Goal: Find specific page/section: Find specific page/section

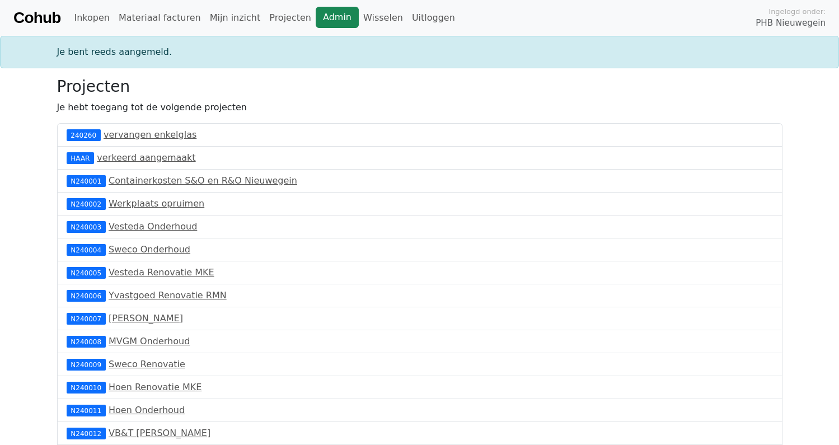
click at [316, 13] on link "Admin" at bounding box center [337, 17] width 43 height 21
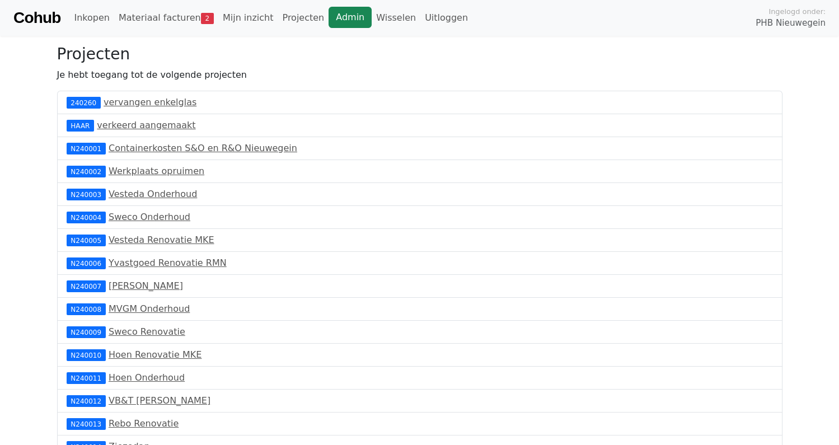
click at [329, 13] on link "Admin" at bounding box center [350, 17] width 43 height 21
